Goal: Information Seeking & Learning: Find specific fact

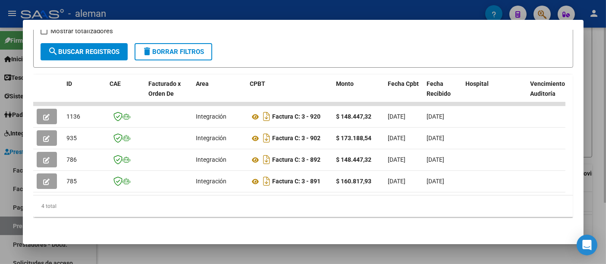
drag, startPoint x: 594, startPoint y: 74, endPoint x: 589, endPoint y: 76, distance: 5.0
click at [593, 74] on div at bounding box center [303, 132] width 606 height 264
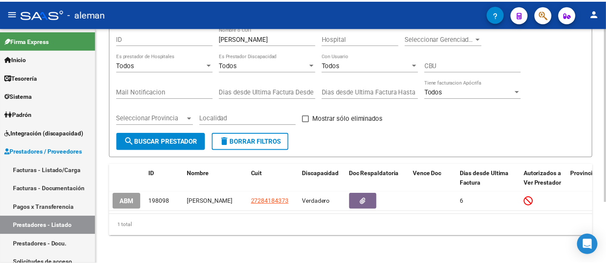
scroll to position [35, 0]
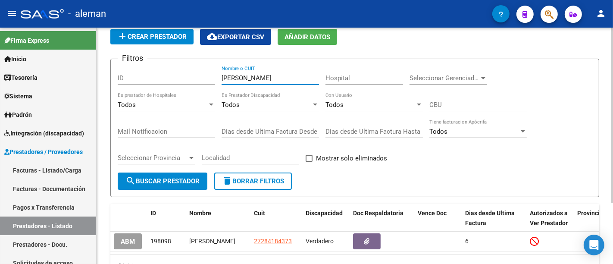
click at [258, 75] on input "[PERSON_NAME]" at bounding box center [270, 78] width 97 height 8
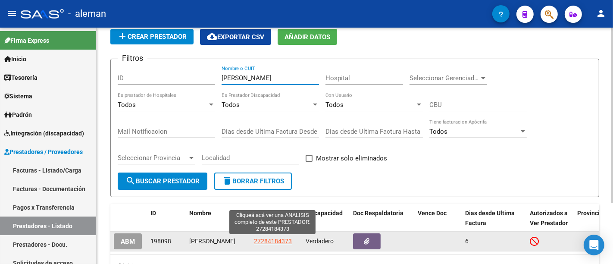
click at [267, 241] on span "27284184373" at bounding box center [273, 241] width 38 height 7
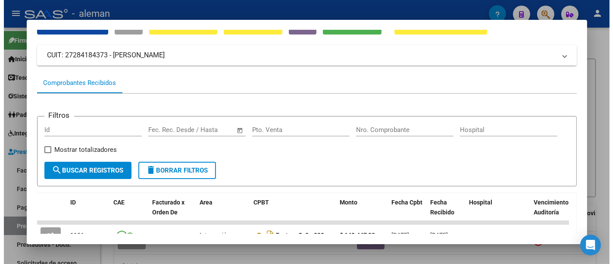
scroll to position [0, 0]
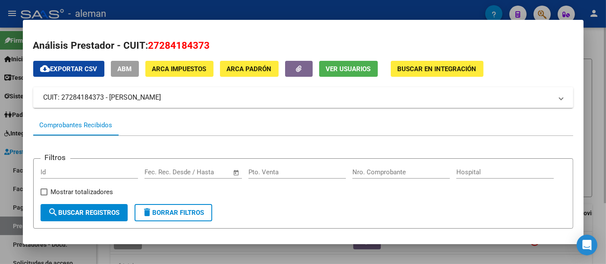
click at [594, 95] on div at bounding box center [303, 132] width 606 height 264
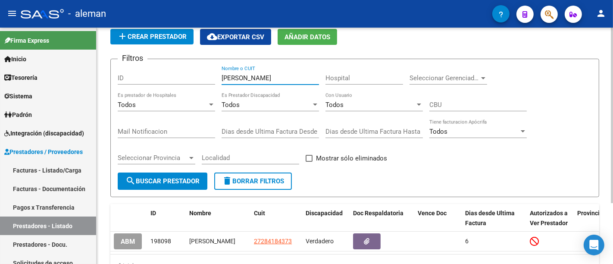
drag, startPoint x: 220, startPoint y: 81, endPoint x: 189, endPoint y: 78, distance: 30.8
click at [189, 78] on div "Filtros ID [PERSON_NAME] Nombre o CUIT Hospital Seleccionar Gerenciador Selecci…" at bounding box center [355, 119] width 475 height 107
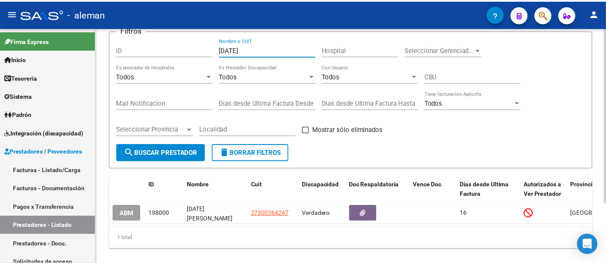
scroll to position [81, 0]
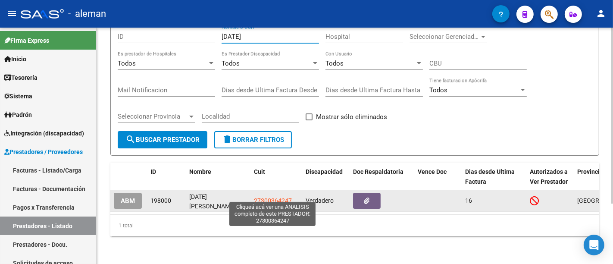
type input "[DATE]"
click at [274, 197] on span "27300364247" at bounding box center [273, 200] width 38 height 7
type textarea "27300364247"
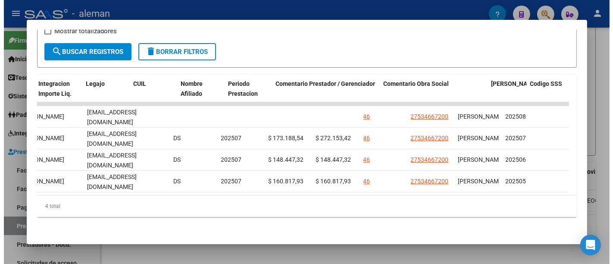
scroll to position [0, 1331]
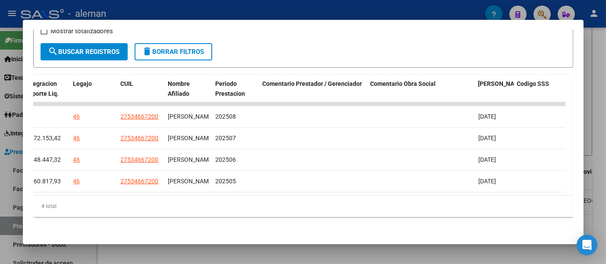
click at [591, 126] on div at bounding box center [303, 132] width 606 height 264
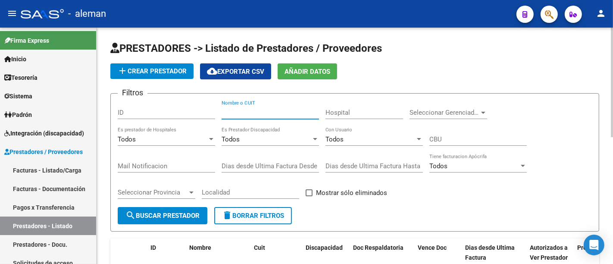
click at [237, 113] on input "Nombre o CUIT" at bounding box center [270, 113] width 97 height 8
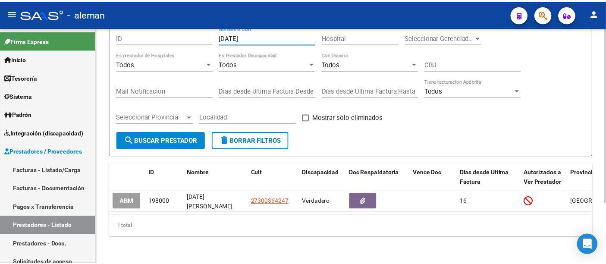
scroll to position [81, 0]
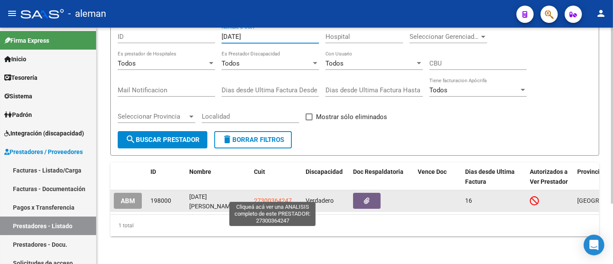
type input "[DATE]"
click at [267, 197] on span "27300364247" at bounding box center [273, 200] width 38 height 7
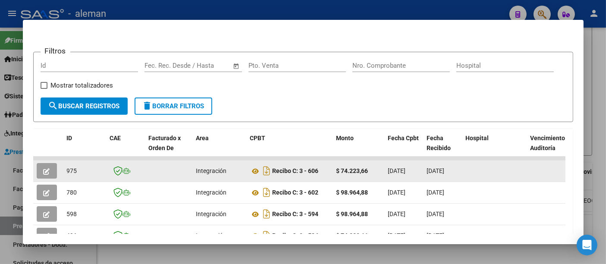
scroll to position [165, 0]
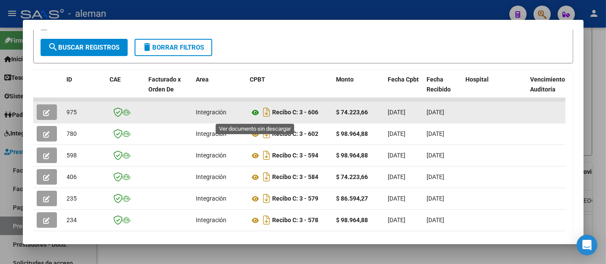
click at [253, 114] on icon at bounding box center [255, 112] width 11 height 10
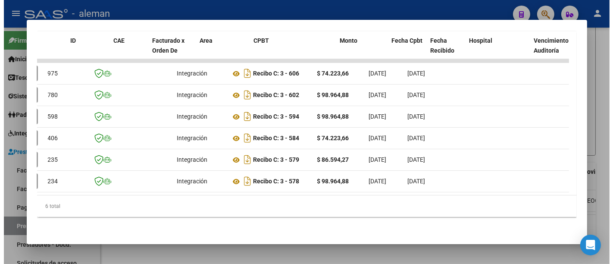
scroll to position [0, 0]
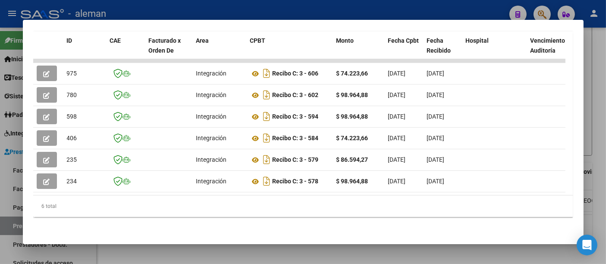
click at [595, 87] on div at bounding box center [303, 132] width 606 height 264
